Goal: Task Accomplishment & Management: Complete application form

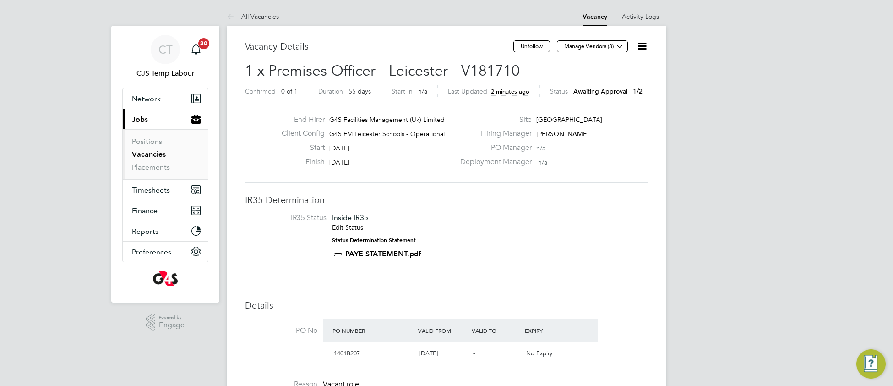
click at [644, 44] on icon at bounding box center [642, 45] width 11 height 11
click at [600, 98] on li "Approve" at bounding box center [613, 98] width 66 height 13
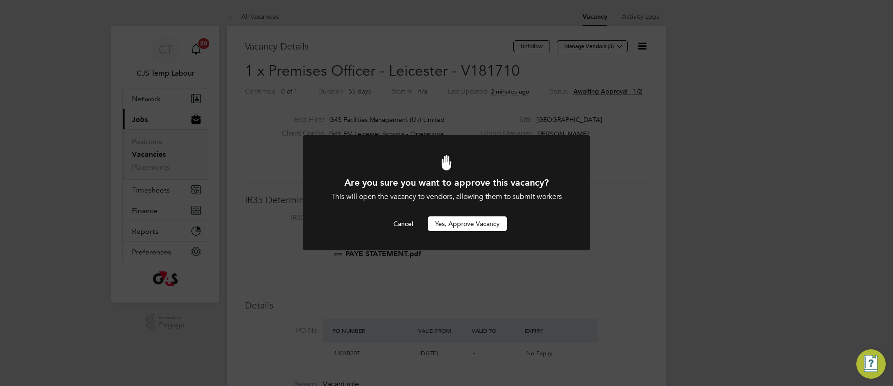
click at [487, 225] on button "Yes, Approve Vacancy" at bounding box center [467, 223] width 79 height 15
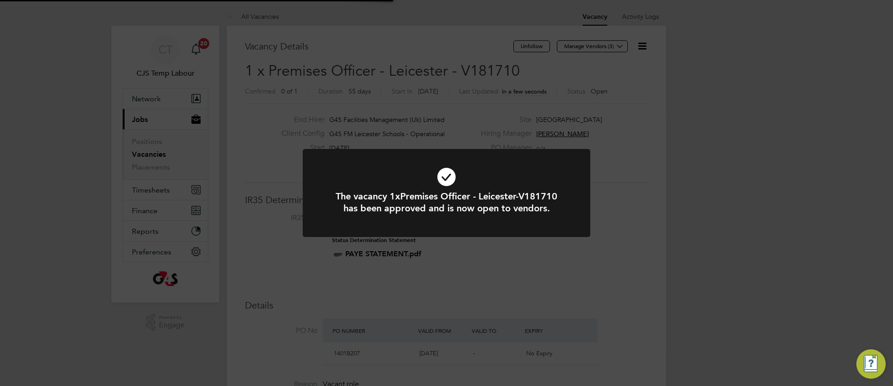
scroll to position [27, 64]
click at [519, 164] on icon at bounding box center [447, 177] width 238 height 36
